Goal: Task Accomplishment & Management: Manage account settings

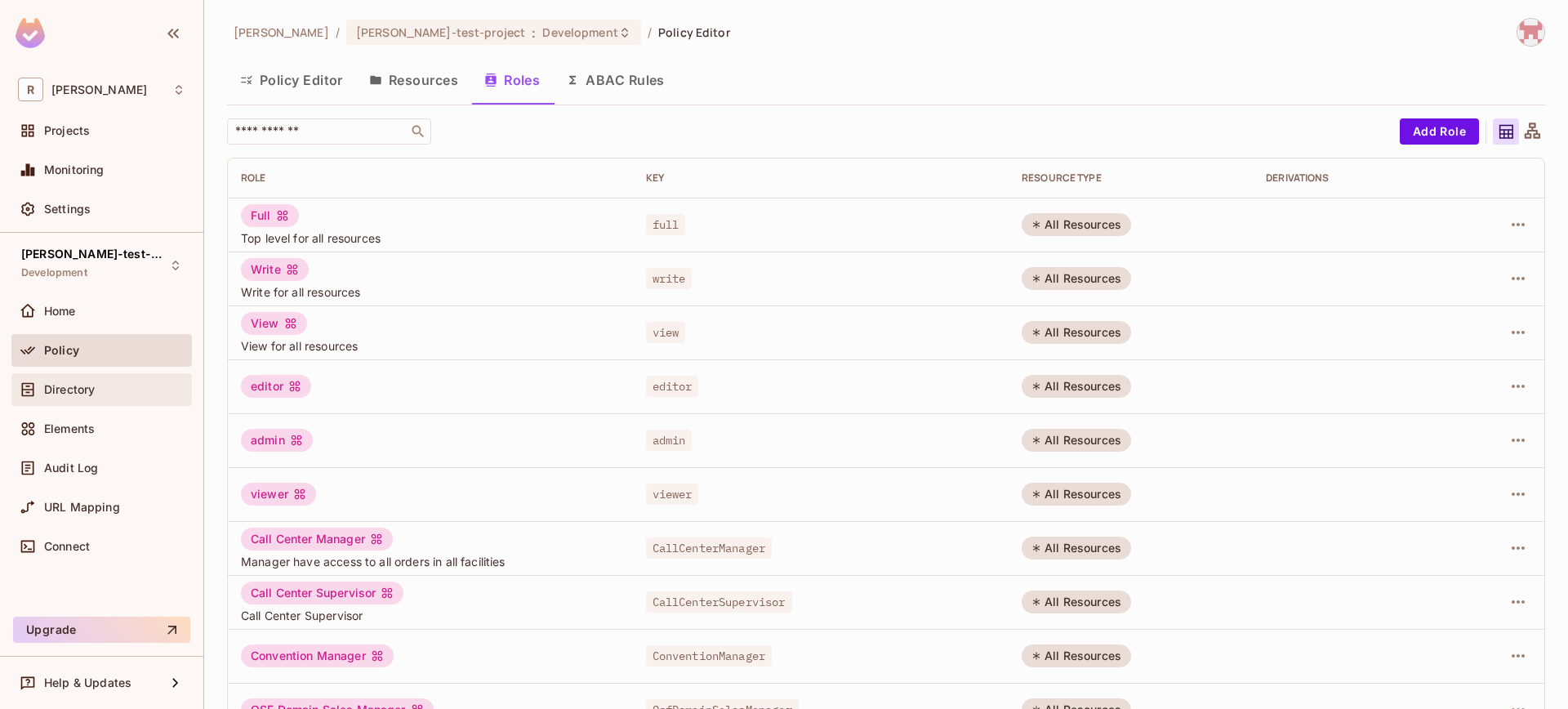
click at [85, 377] on div "Directory" at bounding box center [101, 390] width 180 height 33
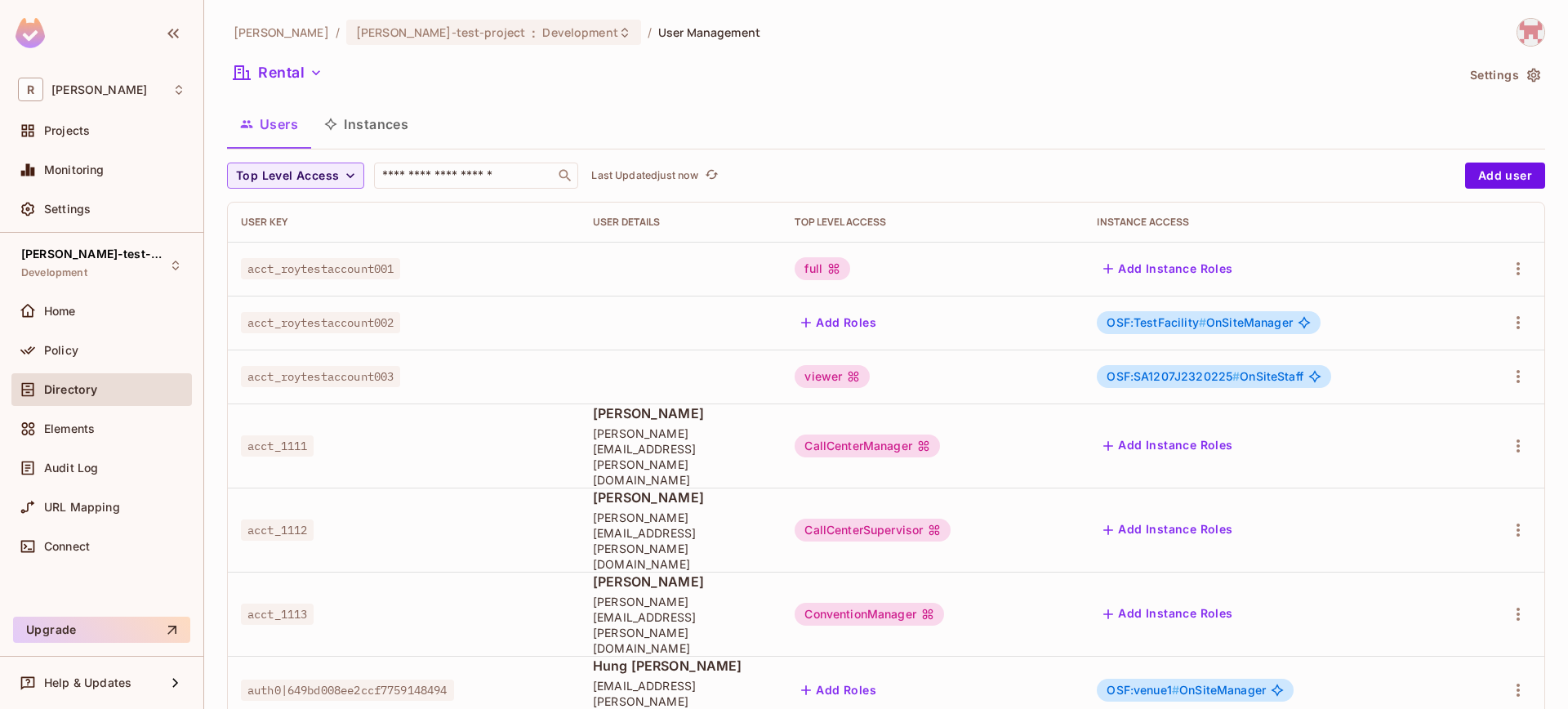
scroll to position [1, 0]
click at [882, 677] on button "Add Roles" at bounding box center [839, 690] width 88 height 26
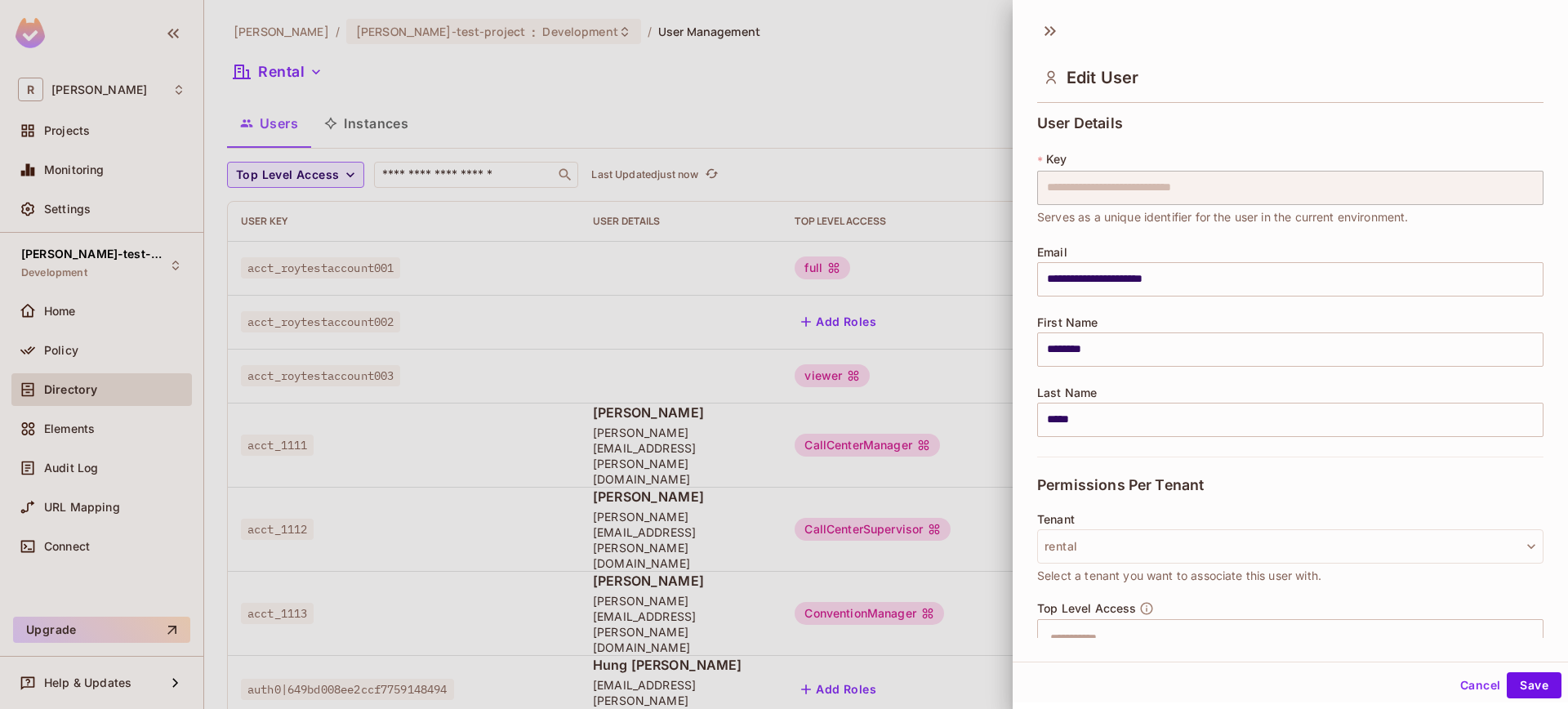
click at [873, 592] on div at bounding box center [784, 354] width 1568 height 709
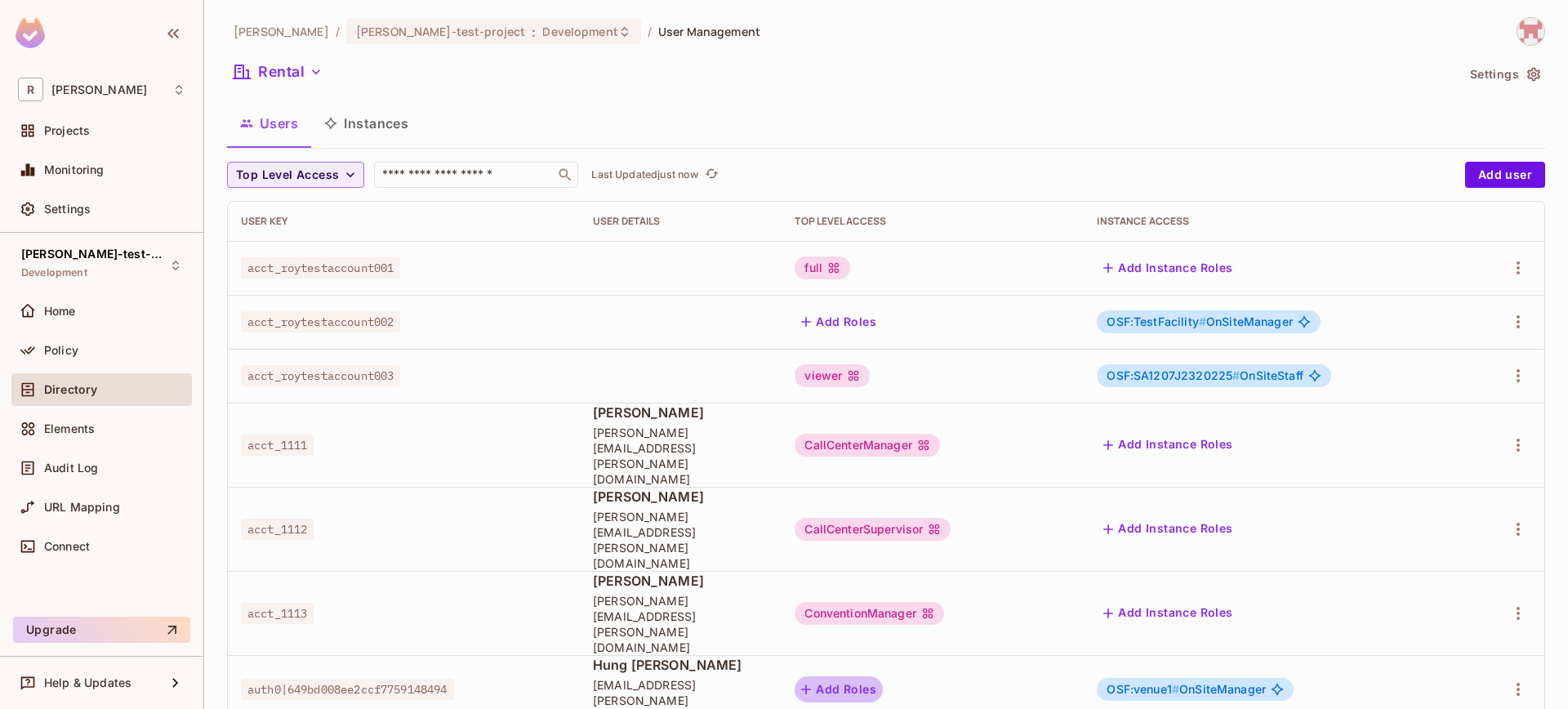
click at [874, 677] on button "Add Roles" at bounding box center [839, 690] width 88 height 26
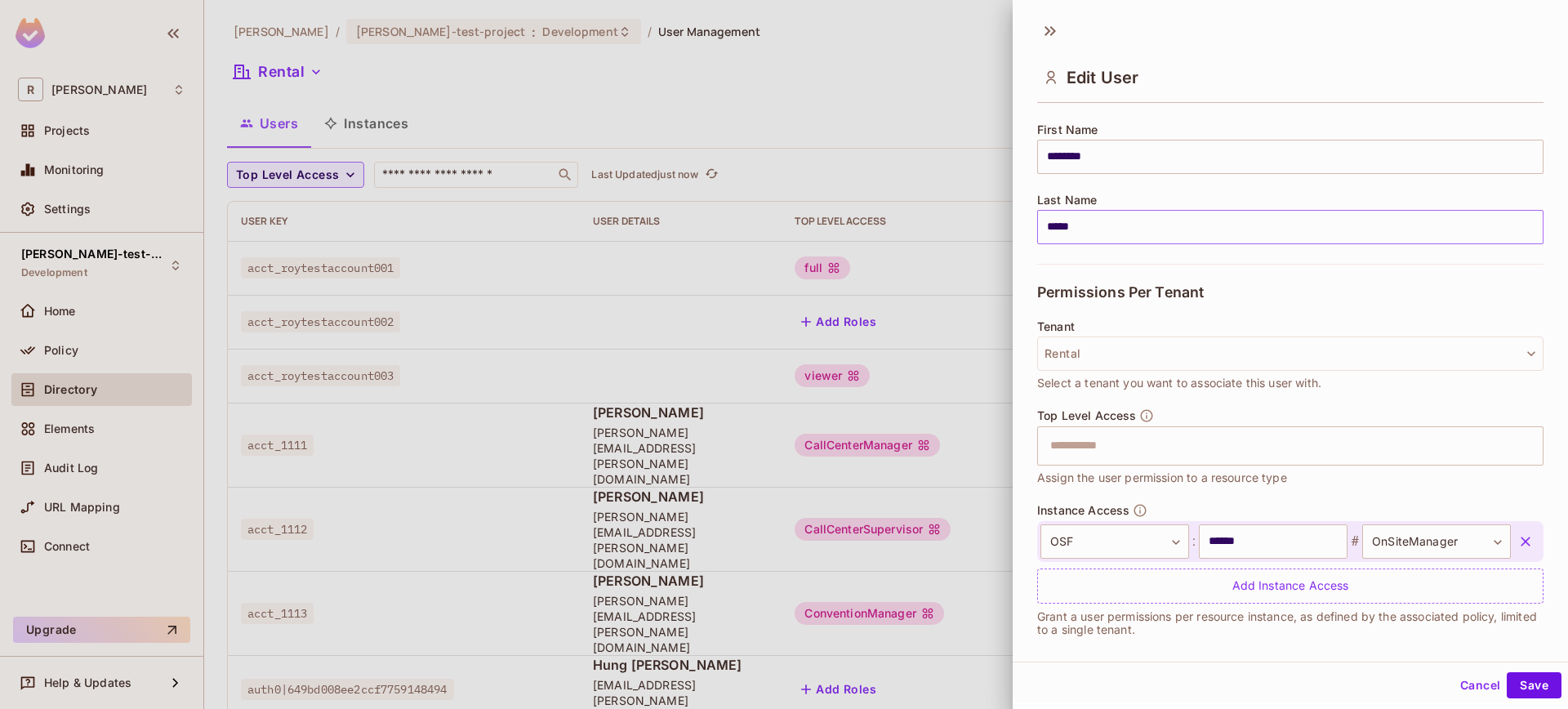
scroll to position [207, 0]
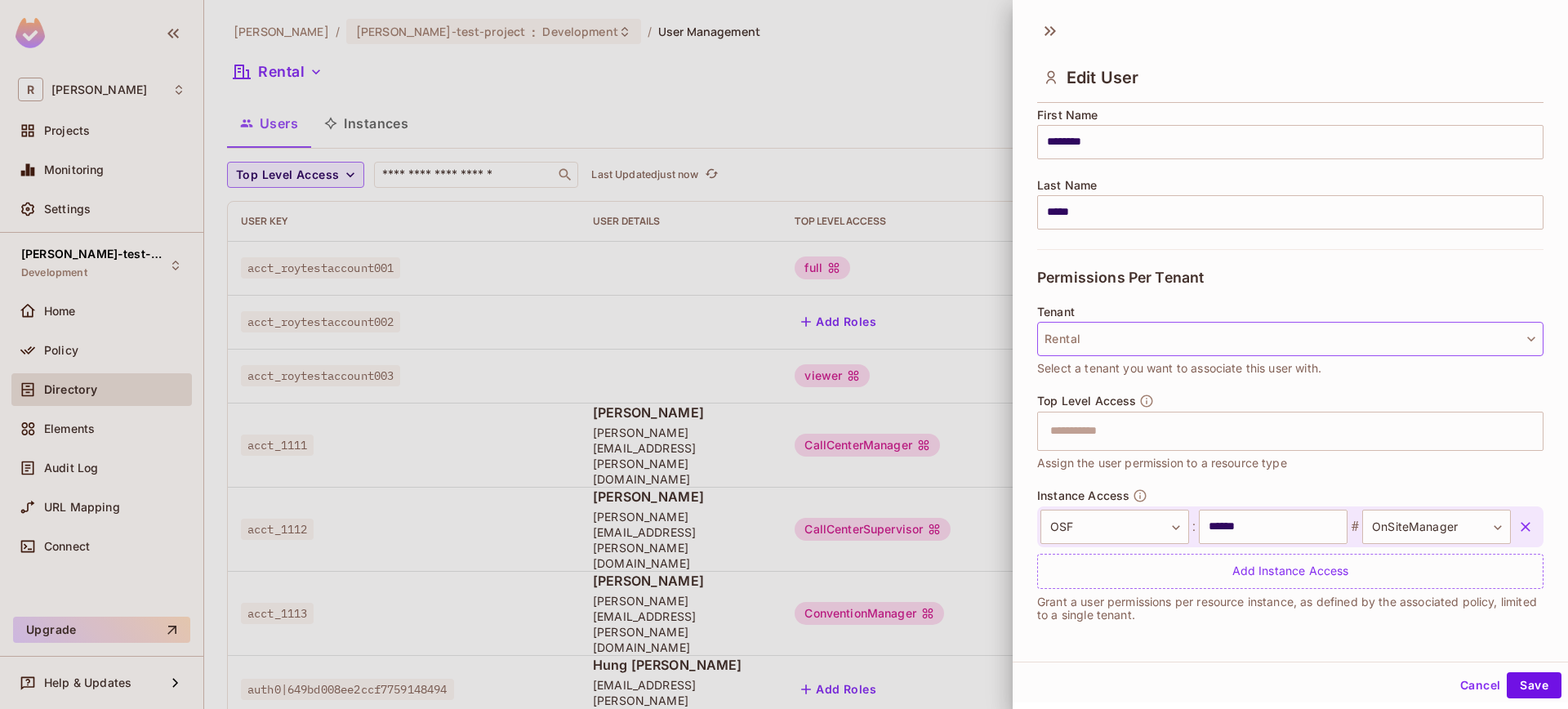
click at [1166, 338] on button "Rental" at bounding box center [1290, 339] width 506 height 34
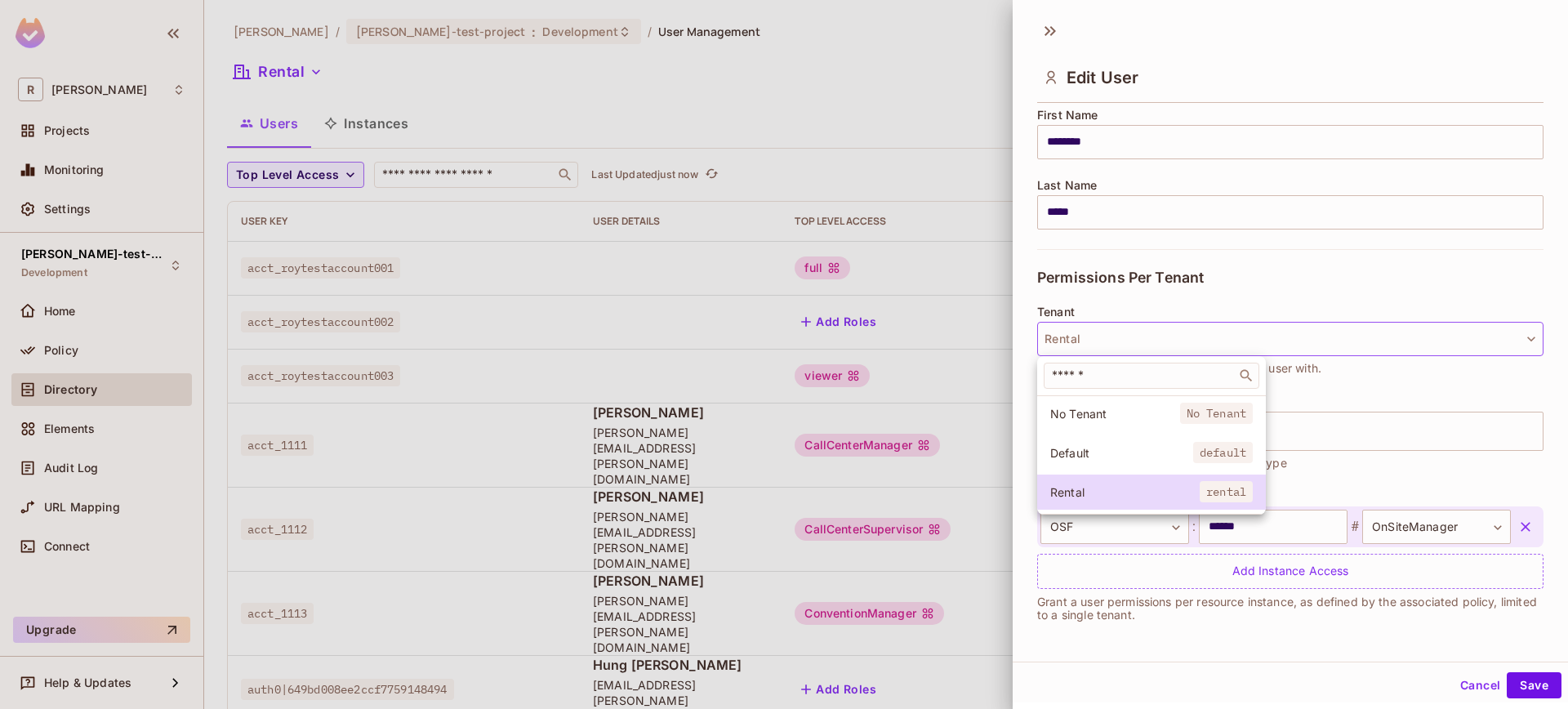
click at [1355, 436] on div at bounding box center [784, 354] width 1568 height 709
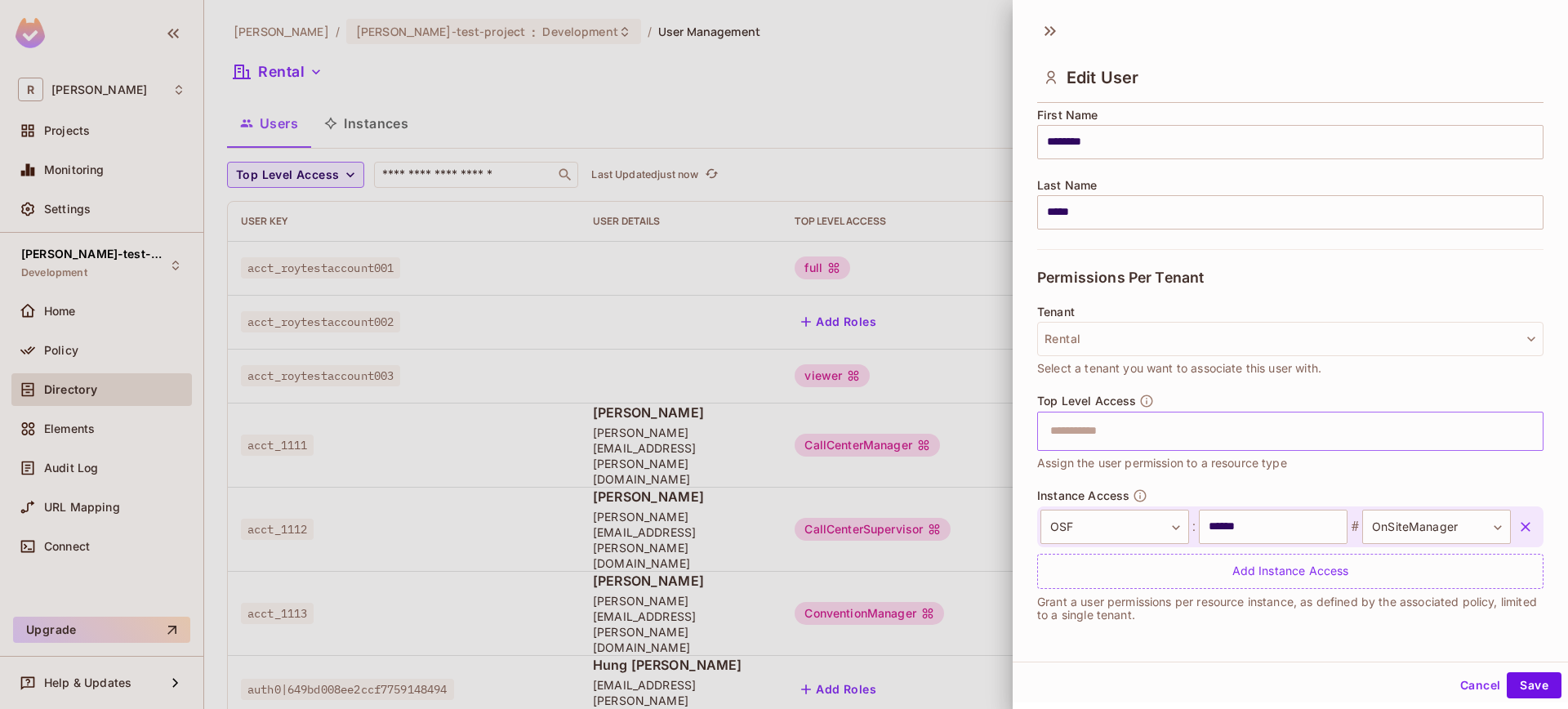
click at [1249, 444] on input "text" at bounding box center [1276, 432] width 471 height 33
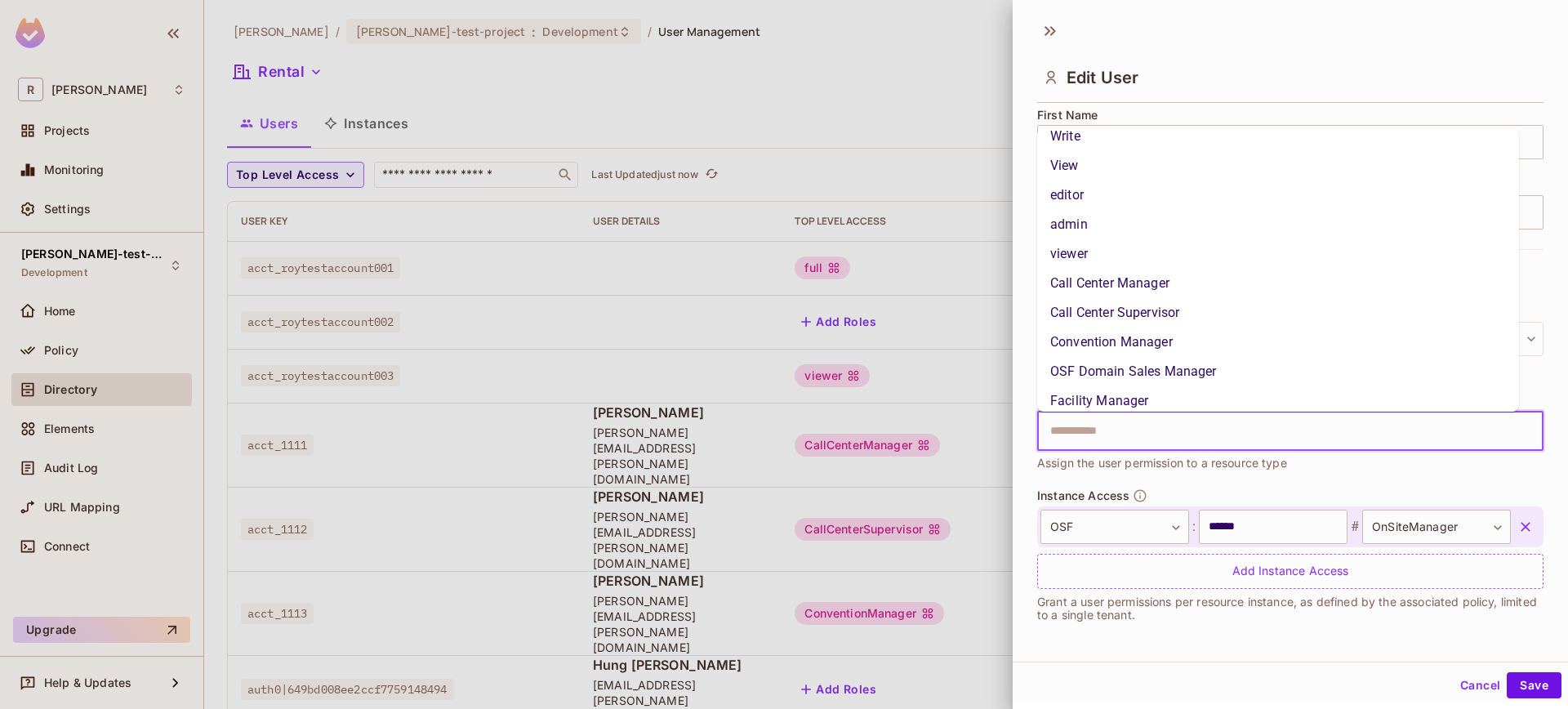
scroll to position [47, 0]
drag, startPoint x: 1181, startPoint y: 369, endPoint x: 1194, endPoint y: 381, distance: 17.7
click at [1181, 369] on li "OSF Domain Sales Manager" at bounding box center [1278, 367] width 482 height 29
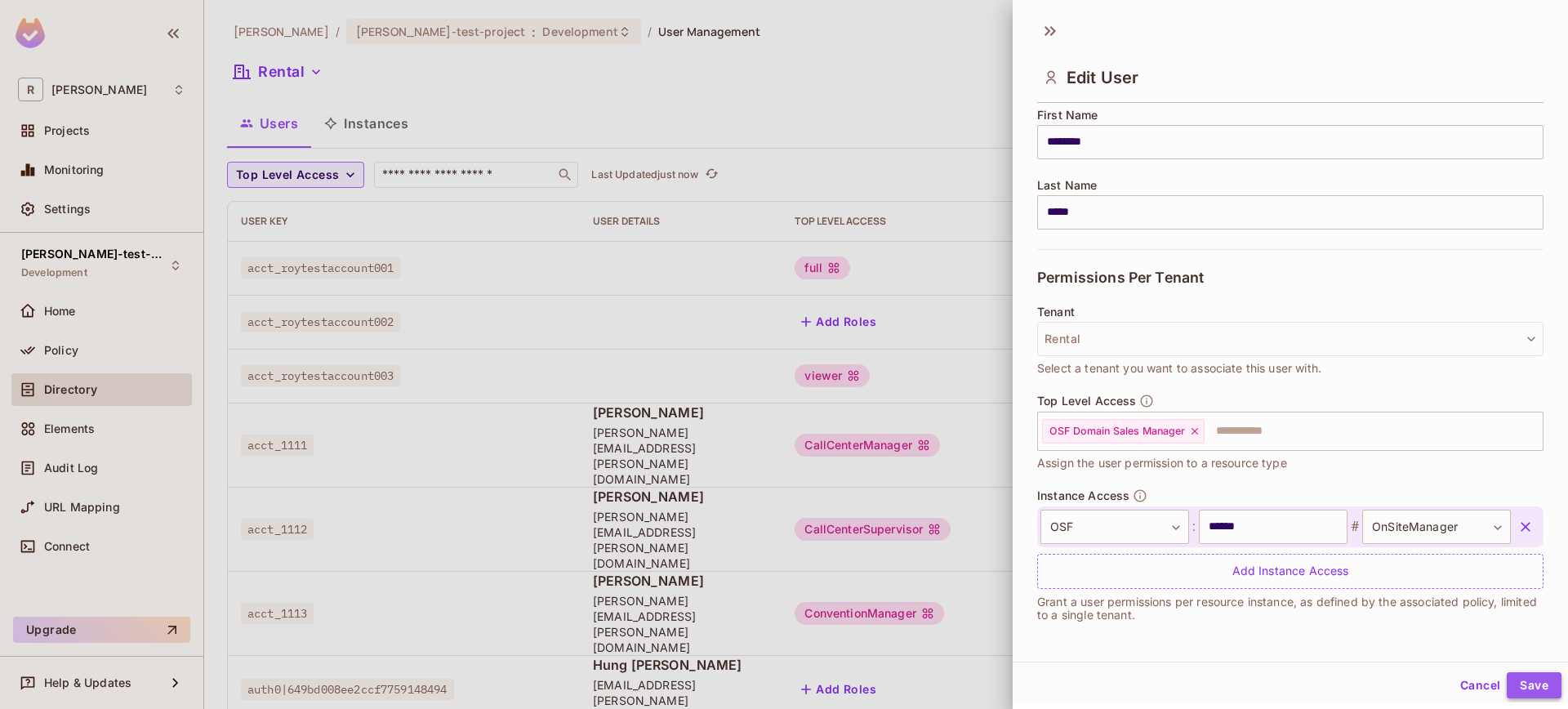
click at [1509, 678] on button "Save" at bounding box center [1534, 685] width 54 height 26
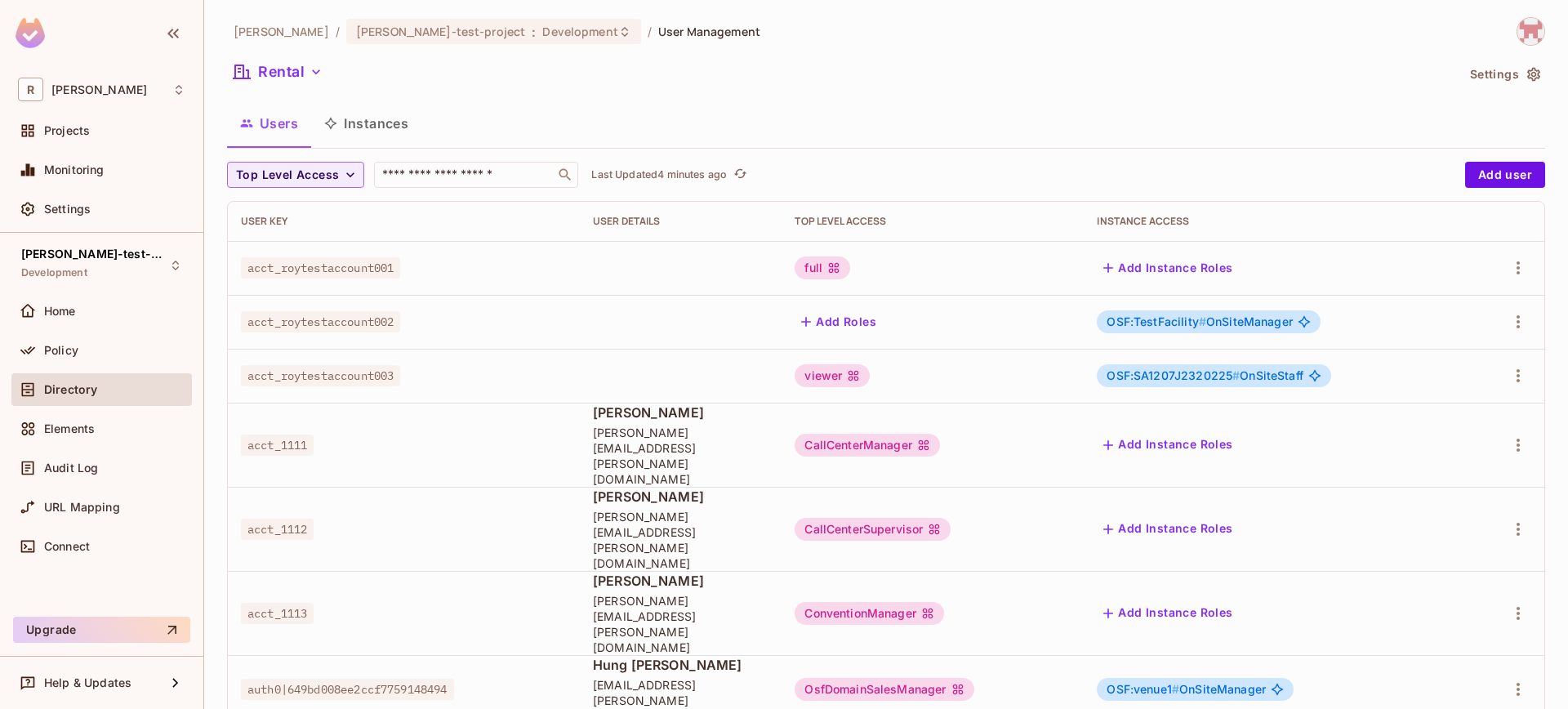
click at [1491, 677] on div at bounding box center [1505, 690] width 51 height 26
click at [1508, 680] on icon "button" at bounding box center [1517, 689] width 19 height 19
click at [1485, 588] on li "Edit" at bounding box center [1435, 599] width 144 height 36
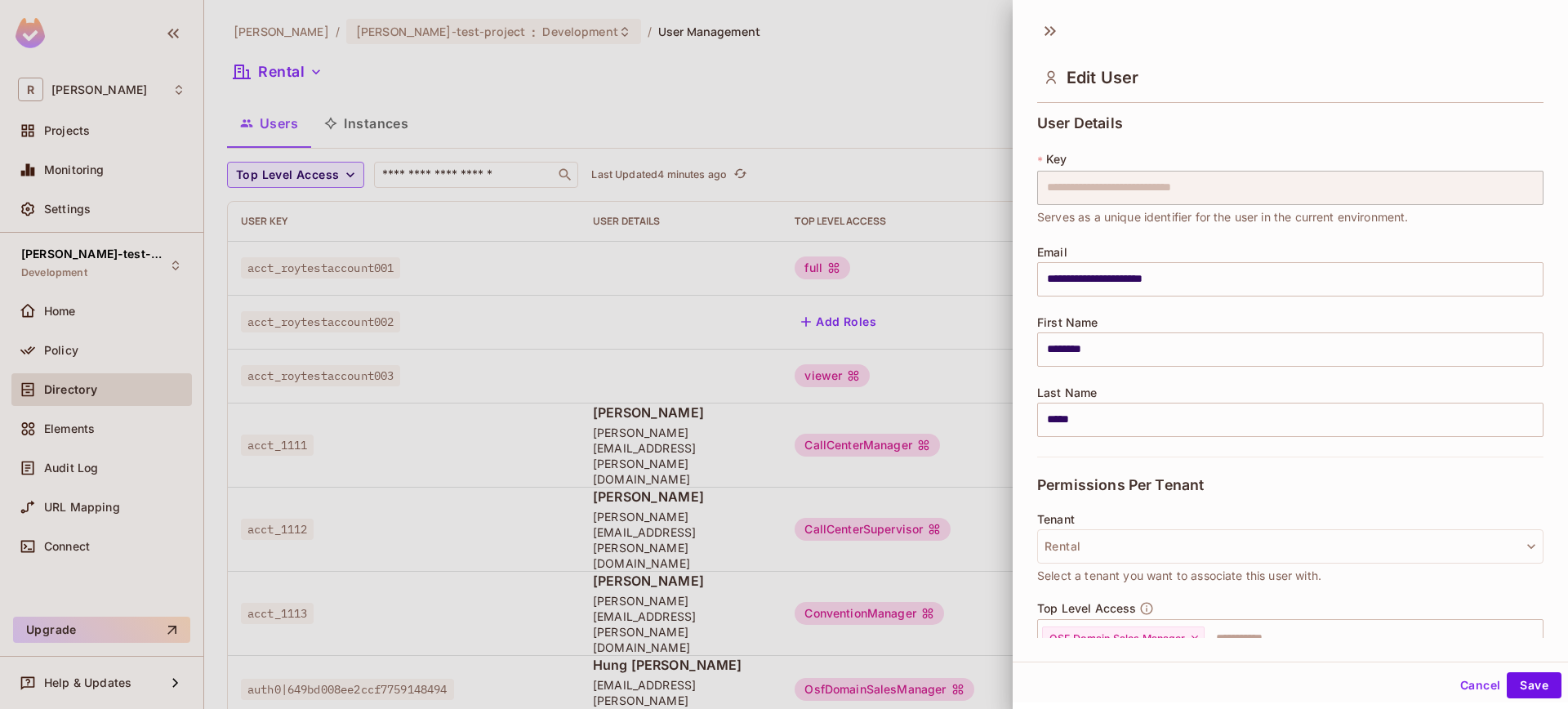
scroll to position [207, 0]
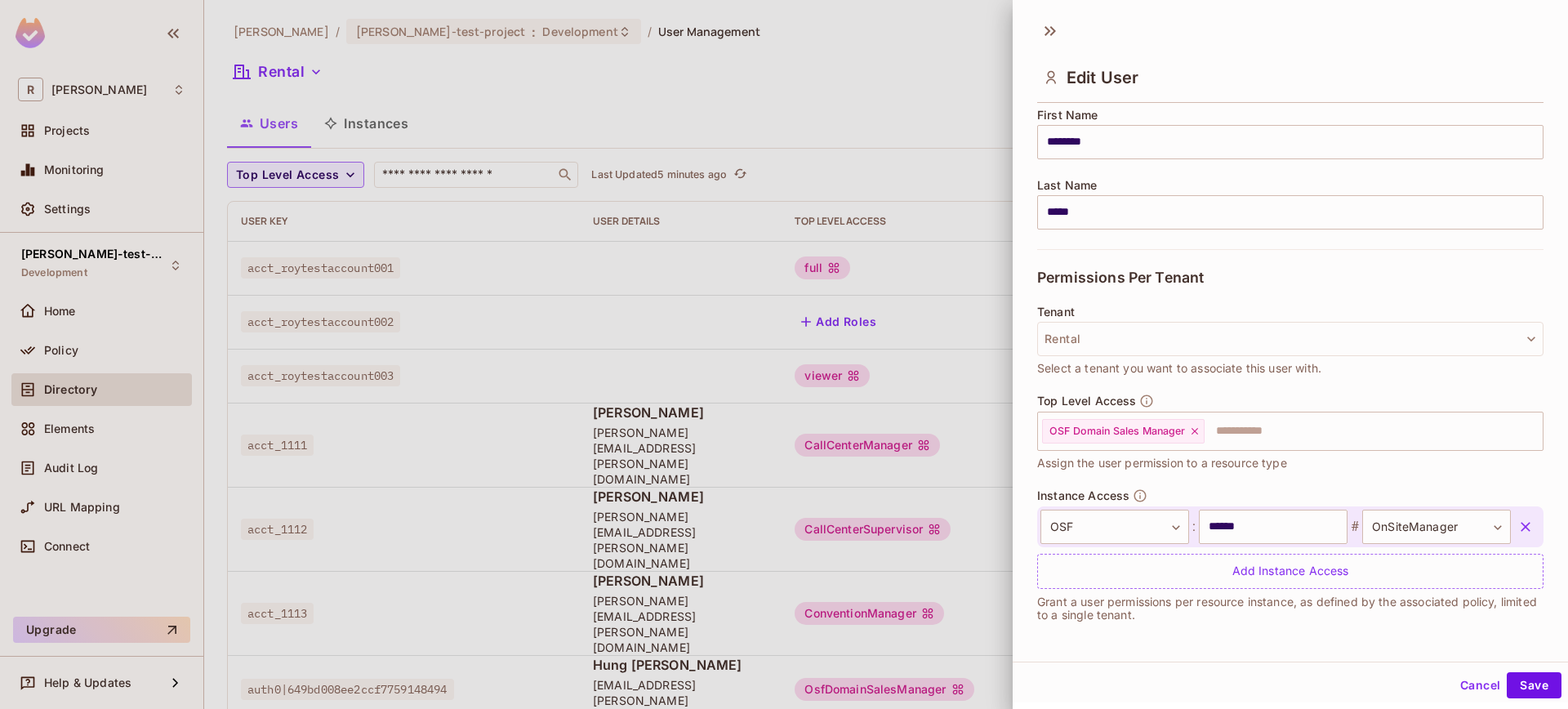
click at [1470, 677] on button "Cancel" at bounding box center [1481, 685] width 53 height 26
